Goal: Find specific page/section

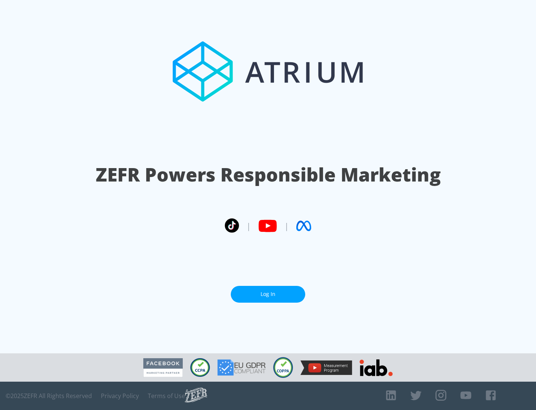
click at [268, 294] on link "Log In" at bounding box center [268, 294] width 74 height 17
